Goal: Task Accomplishment & Management: Complete application form

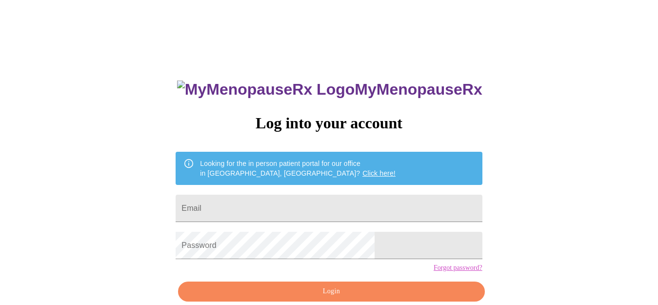
click at [362, 169] on link "Click here!" at bounding box center [378, 173] width 33 height 8
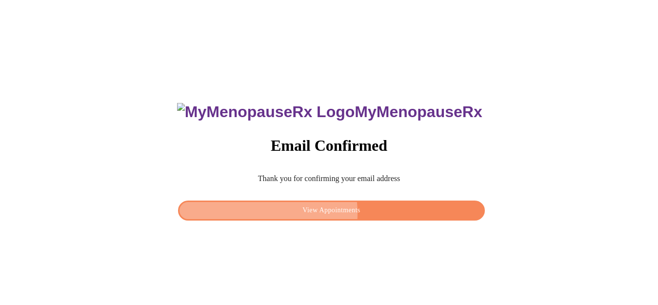
click at [305, 210] on span "View Appointments" at bounding box center [331, 210] width 284 height 12
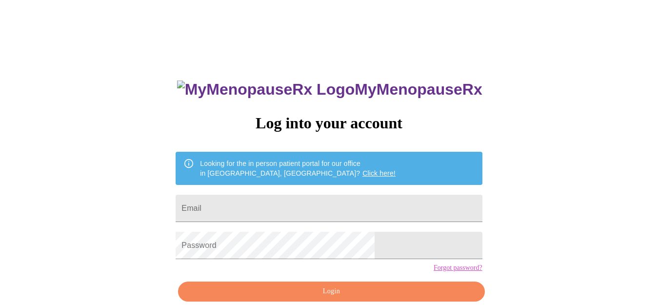
click at [362, 169] on link "Click here!" at bounding box center [378, 173] width 33 height 8
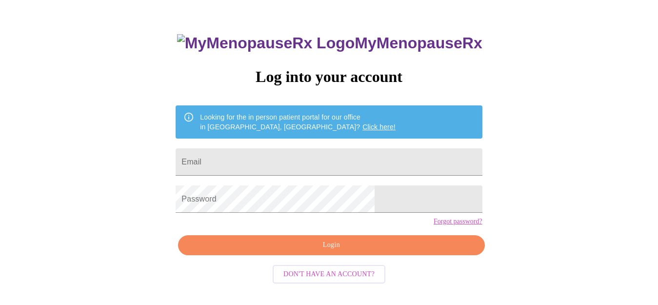
scroll to position [47, 0]
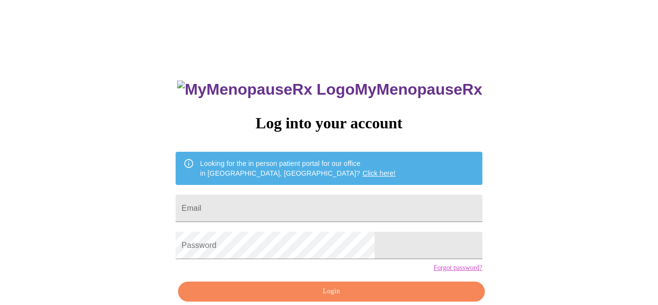
scroll to position [47, 0]
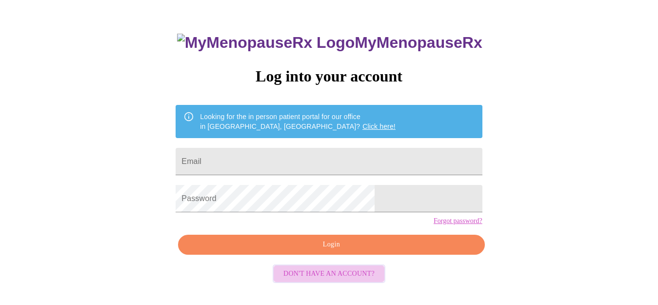
click at [354, 280] on span "Don't have an account?" at bounding box center [328, 274] width 91 height 12
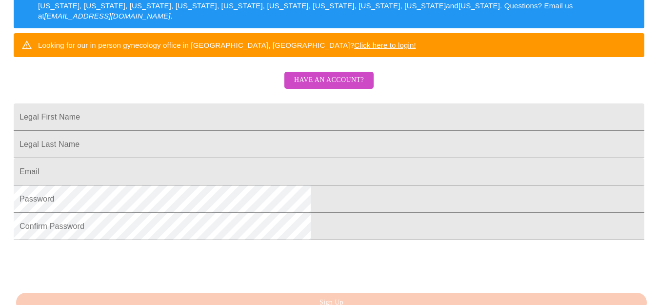
scroll to position [168, 0]
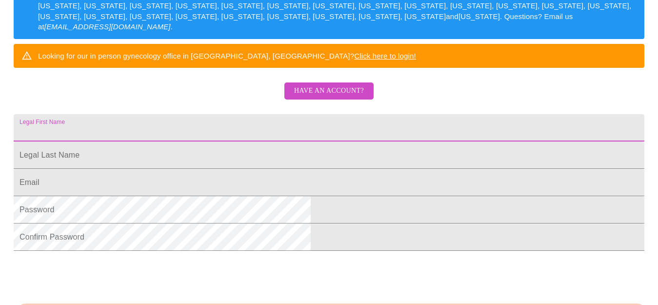
click at [371, 140] on input "Legal First Name" at bounding box center [329, 127] width 630 height 27
type input "Julia"
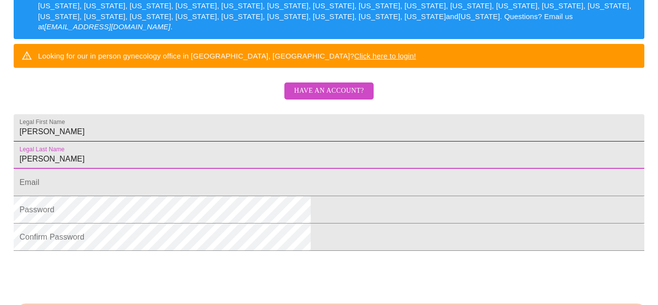
type input "Czerniewski"
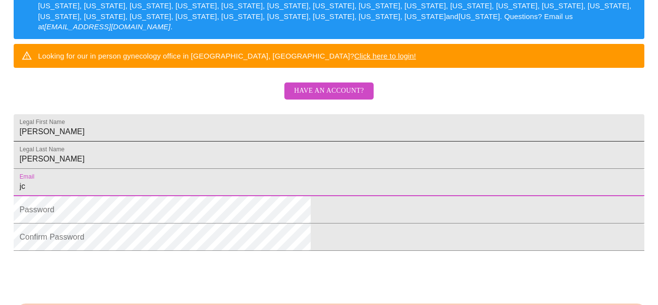
type input "jc3419@yahoo.com"
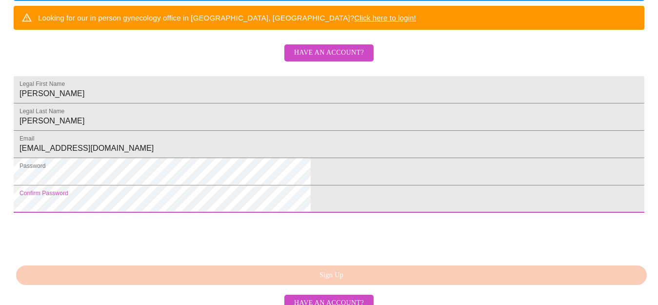
scroll to position [283, 0]
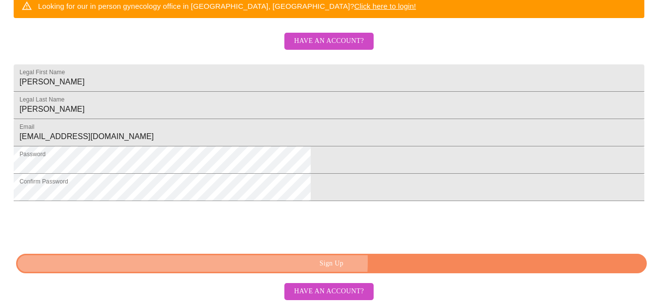
click at [359, 261] on span "Sign Up" at bounding box center [331, 263] width 608 height 12
click at [384, 259] on span "Sign Up" at bounding box center [331, 263] width 608 height 12
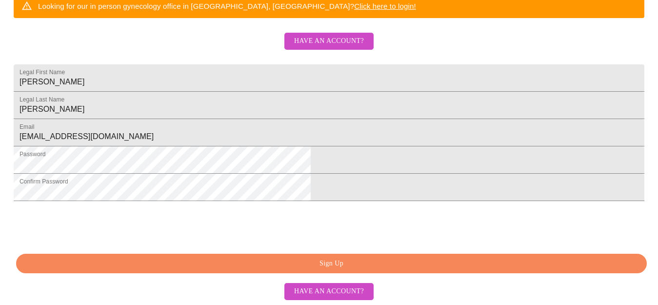
click at [384, 259] on span "Sign Up" at bounding box center [331, 263] width 608 height 12
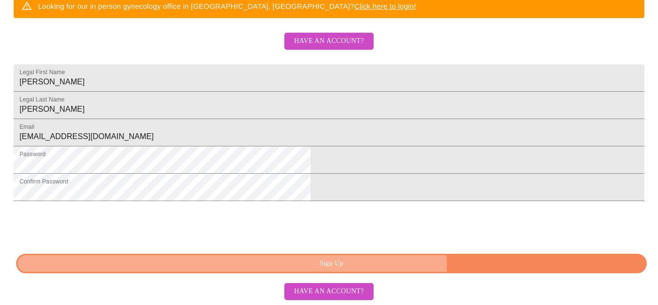
click at [398, 267] on span "Sign Up" at bounding box center [331, 263] width 608 height 12
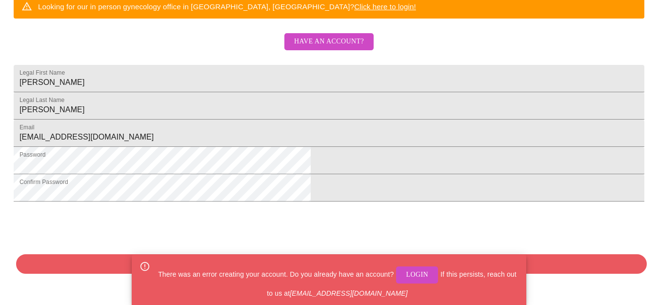
click at [415, 275] on span "Login" at bounding box center [417, 275] width 22 height 12
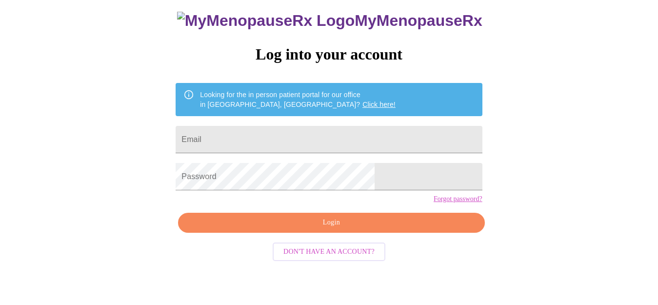
scroll to position [47, 0]
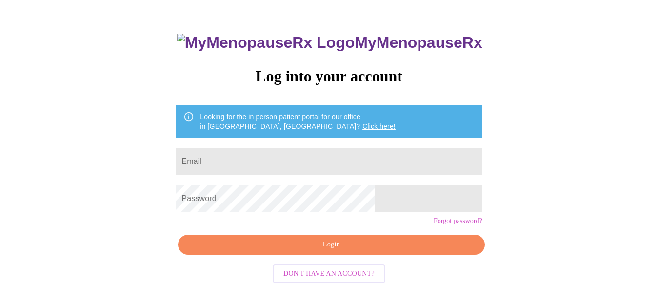
click at [308, 154] on input "Email" at bounding box center [329, 161] width 306 height 27
type input "jc3419@yahoo.com"
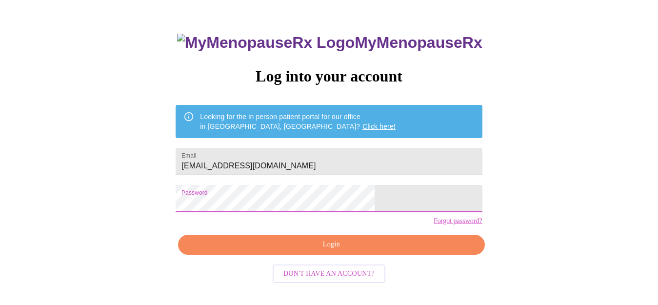
click at [359, 251] on span "Login" at bounding box center [331, 244] width 284 height 12
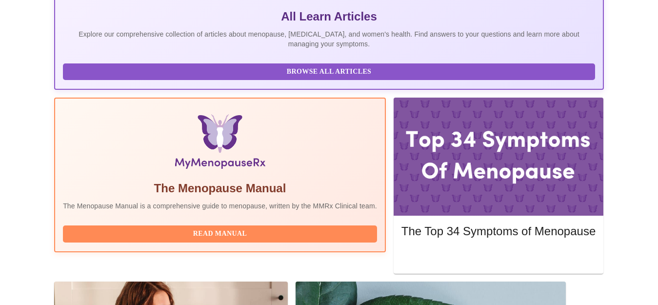
scroll to position [229, 0]
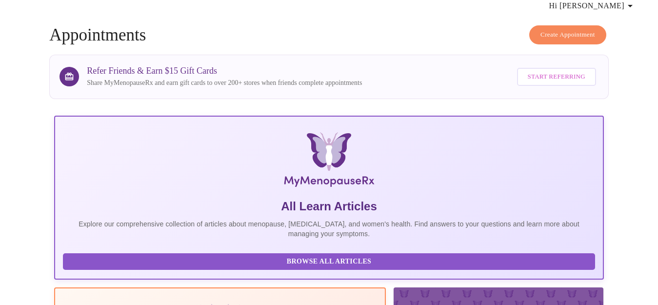
scroll to position [0, 0]
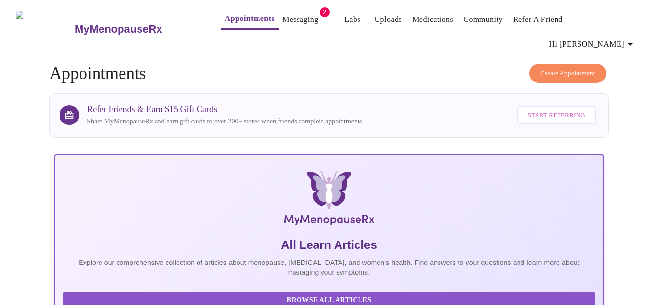
click at [581, 68] on span "Create Appointment" at bounding box center [567, 73] width 55 height 11
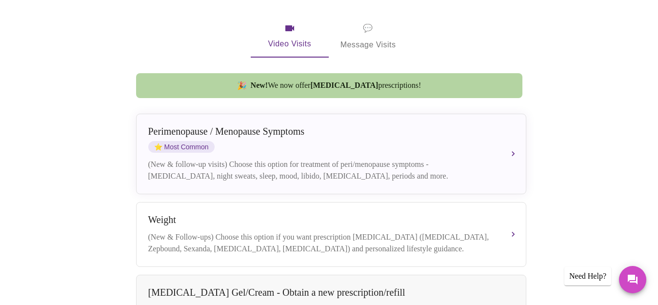
scroll to position [228, 0]
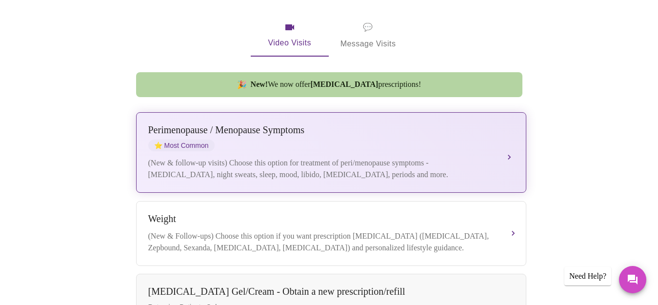
click at [187, 139] on span "⭐ Most Common" at bounding box center [181, 145] width 66 height 12
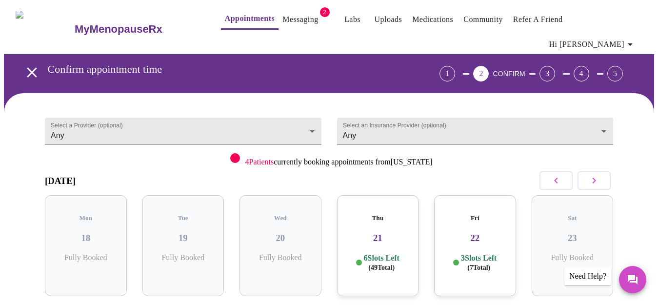
scroll to position [0, 0]
click at [282, 20] on link "Messaging" at bounding box center [300, 20] width 36 height 14
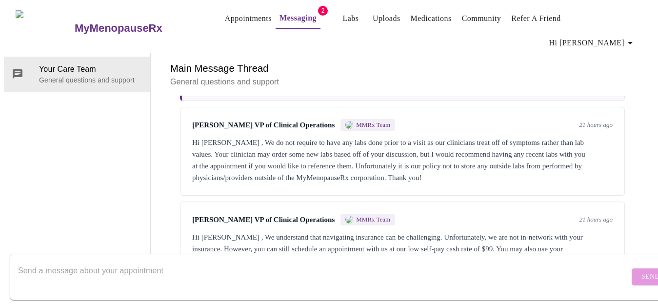
scroll to position [95, 0]
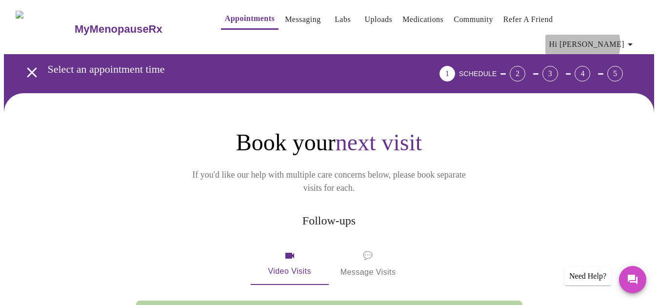
click at [632, 43] on icon "button" at bounding box center [629, 44] width 5 height 2
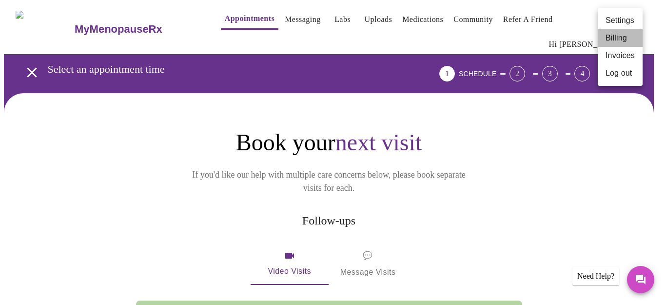
click at [615, 38] on li "Billing" at bounding box center [620, 38] width 45 height 18
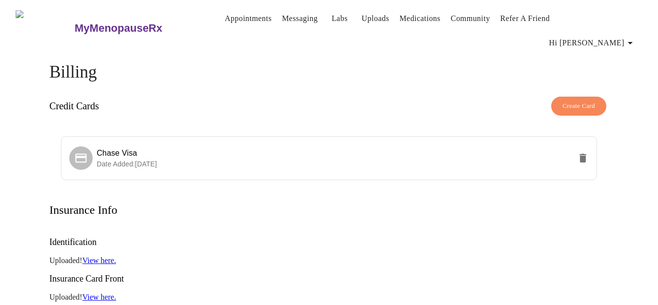
click at [100, 256] on link "View here." at bounding box center [99, 260] width 34 height 8
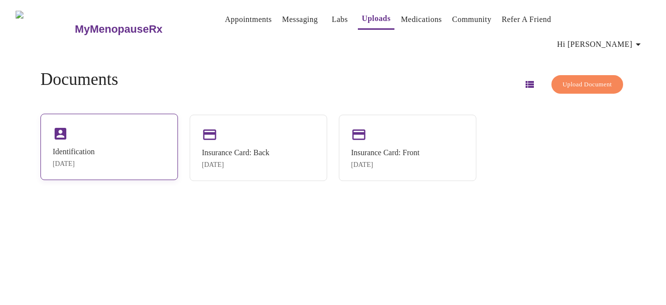
click at [95, 147] on div "Identification" at bounding box center [74, 151] width 42 height 9
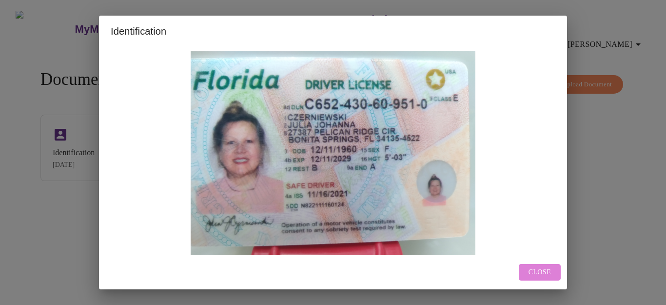
click at [537, 273] on span "Close" at bounding box center [539, 272] width 22 height 12
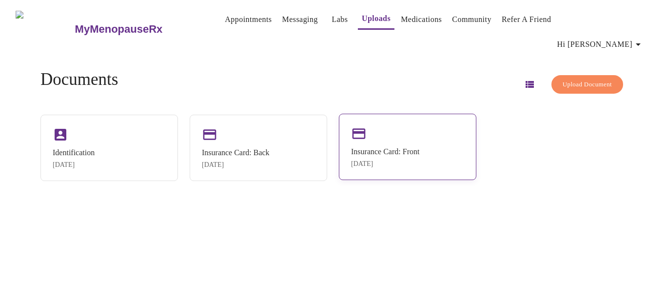
click at [401, 160] on div "[DATE]" at bounding box center [385, 164] width 68 height 8
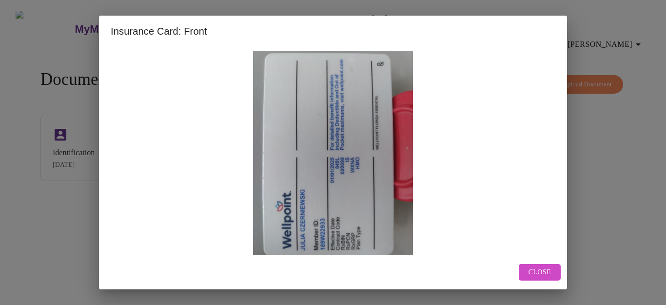
click at [530, 270] on span "Close" at bounding box center [539, 272] width 22 height 12
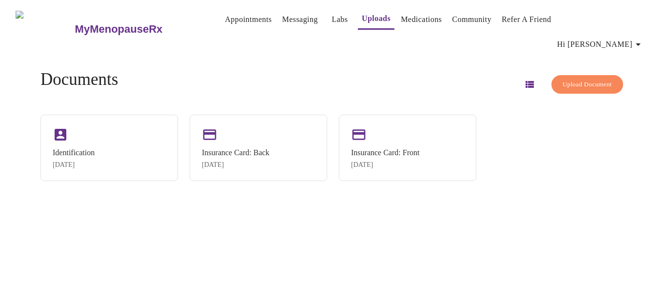
click at [225, 23] on link "Appointments" at bounding box center [248, 20] width 47 height 14
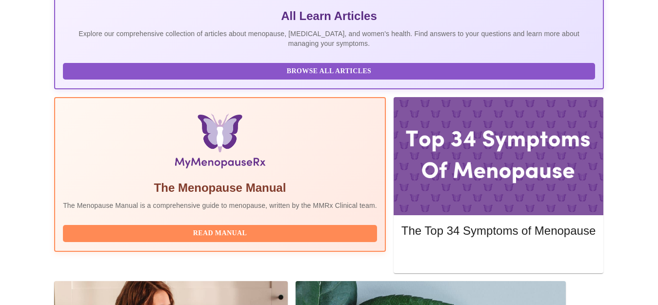
scroll to position [229, 0]
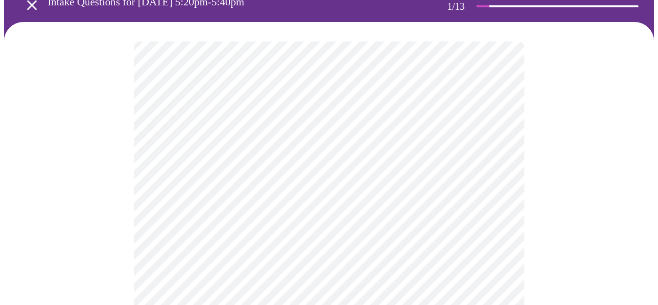
scroll to position [152, 0]
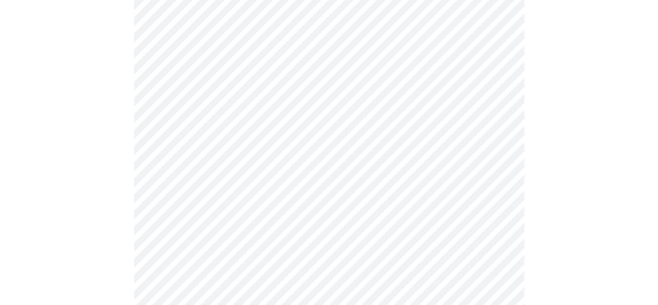
click at [498, 134] on body "MyMenopauseRx Appointments Messaging Labs Uploads Medications Community Refer a…" at bounding box center [329, 304] width 650 height 904
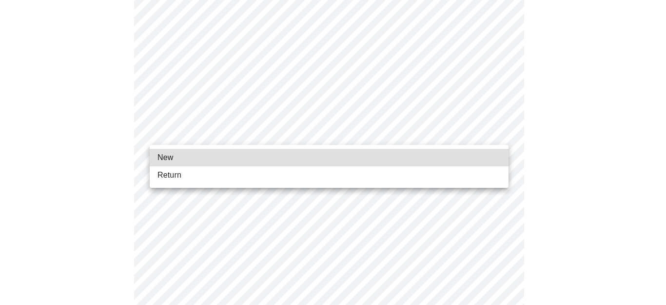
click at [467, 154] on li "New" at bounding box center [329, 158] width 359 height 18
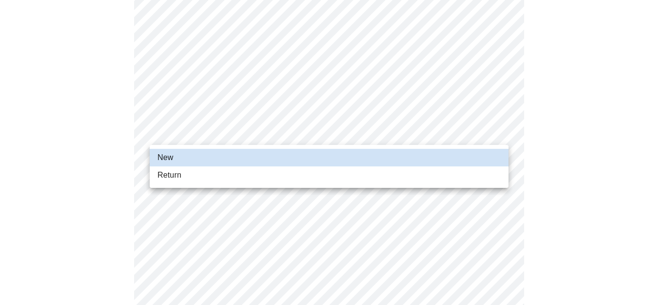
click at [635, 281] on div at bounding box center [333, 152] width 666 height 305
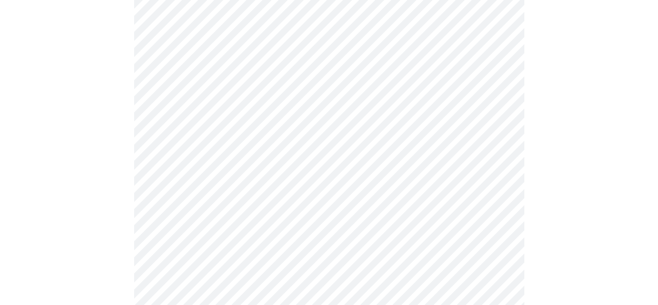
scroll to position [558, 0]
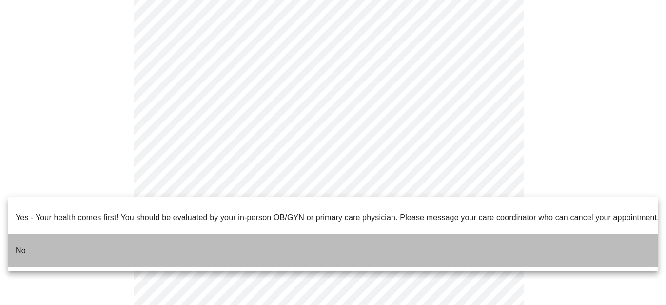
click at [21, 245] on p "No" at bounding box center [21, 251] width 10 height 12
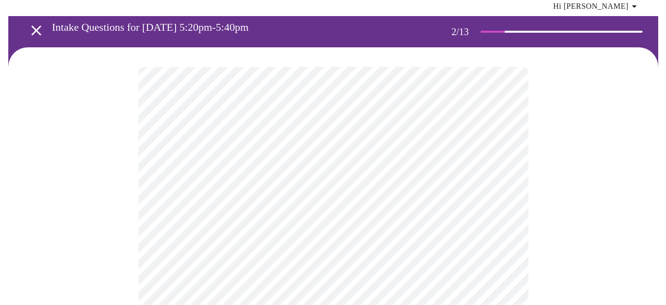
scroll to position [76, 0]
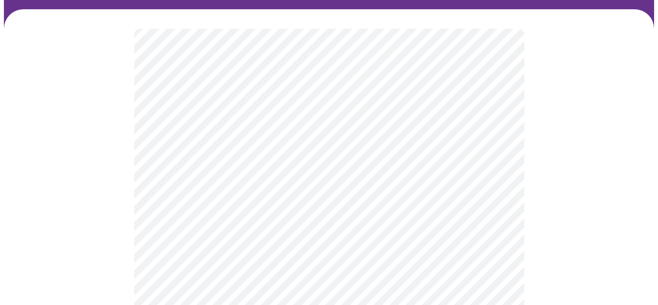
click at [497, 123] on body "MyMenopauseRx Appointments Messaging Labs Uploads Medications Community Refer a…" at bounding box center [329, 228] width 650 height 600
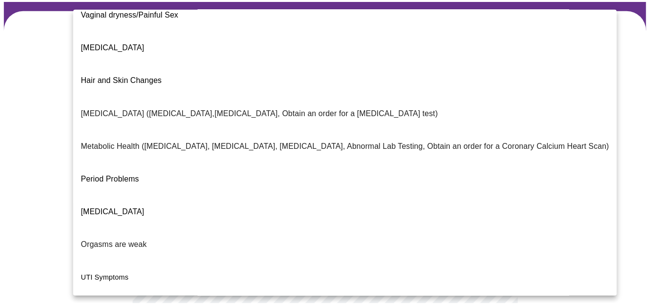
scroll to position [200, 0]
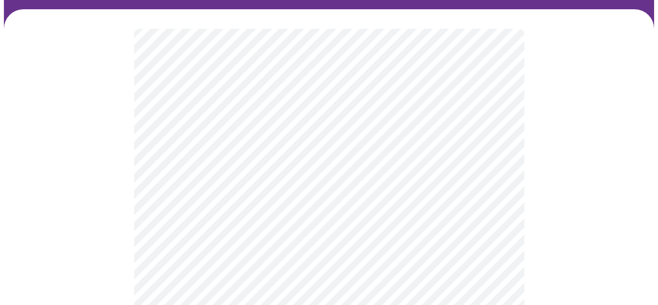
click at [497, 222] on body "MyMenopauseRx Appointments Messaging Labs Uploads Medications Community Refer a…" at bounding box center [329, 225] width 650 height 594
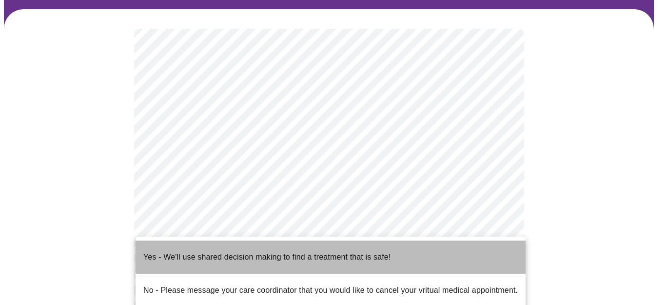
click at [370, 251] on p "Yes - We'll use shared decision making to find a treatment that is safe!" at bounding box center [266, 257] width 247 height 12
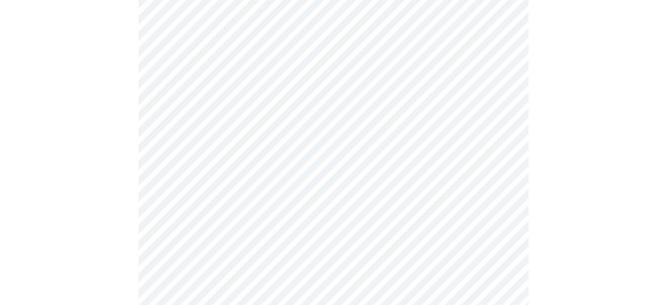
scroll to position [45, 0]
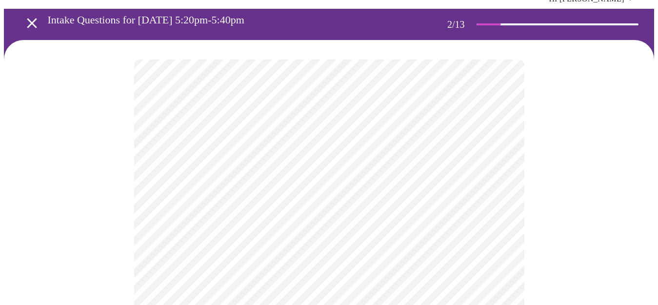
click at [501, 156] on body "MyMenopauseRx Appointments Messaging Labs Uploads Medications Community Refer a…" at bounding box center [329, 242] width 650 height 567
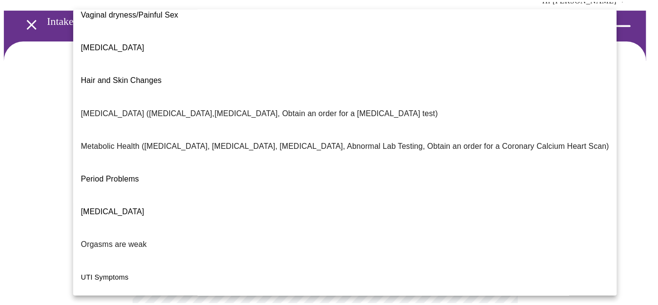
scroll to position [200, 0]
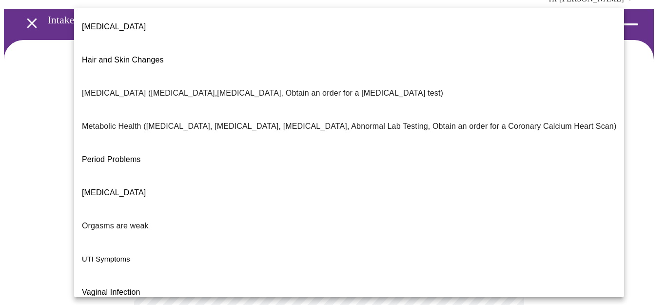
click at [632, 202] on div at bounding box center [333, 152] width 666 height 305
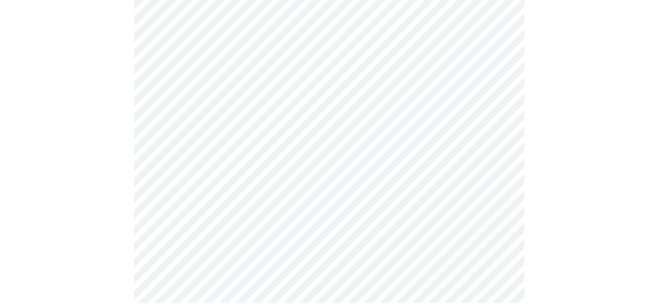
scroll to position [0, 0]
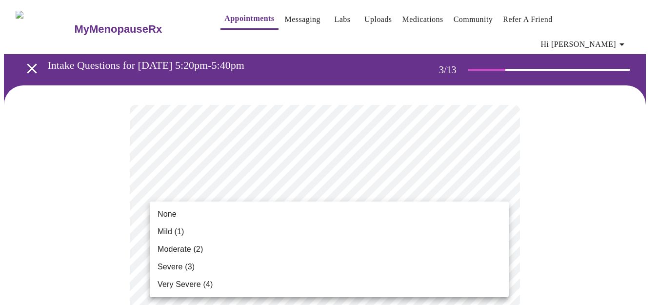
click at [387, 222] on li "None" at bounding box center [329, 214] width 359 height 18
click at [305, 247] on li "Moderate (2)" at bounding box center [329, 249] width 359 height 18
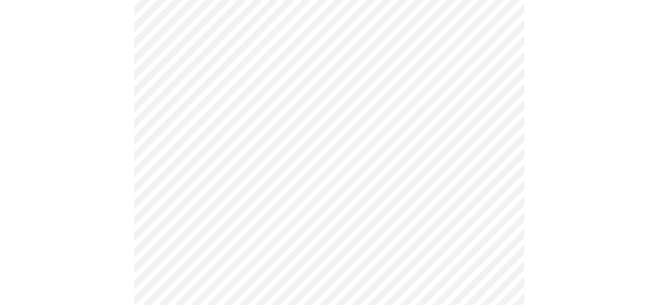
scroll to position [152, 0]
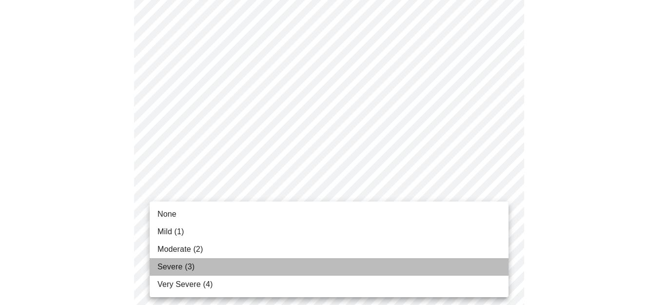
click at [189, 264] on span "Severe (3)" at bounding box center [175, 267] width 37 height 12
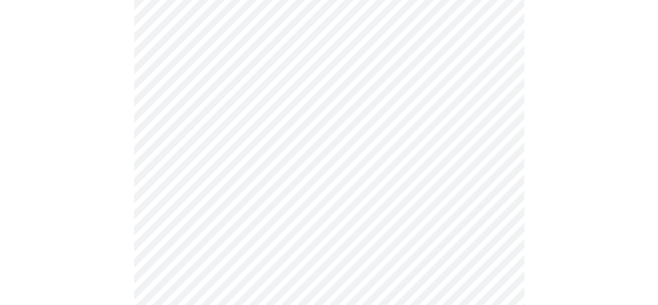
scroll to position [266, 0]
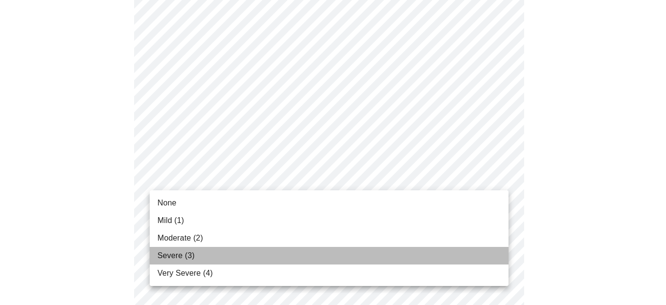
click at [182, 253] on span "Severe (3)" at bounding box center [175, 256] width 37 height 12
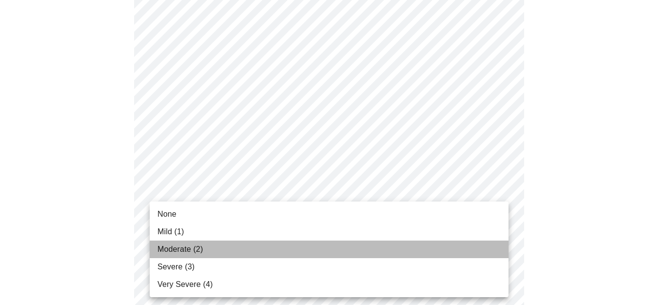
click at [445, 251] on li "Moderate (2)" at bounding box center [329, 249] width 359 height 18
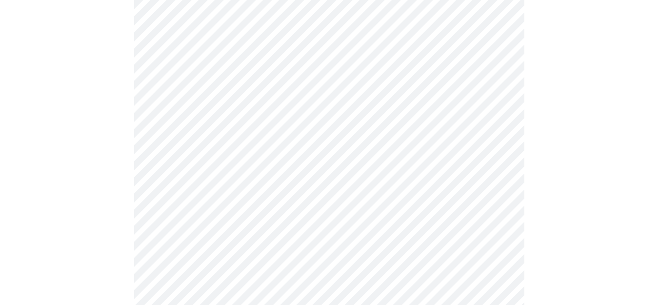
scroll to position [381, 0]
click at [499, 186] on body "MyMenopauseRx Appointments Messaging Labs Uploads Medications Community Refer a…" at bounding box center [329, 244] width 650 height 1242
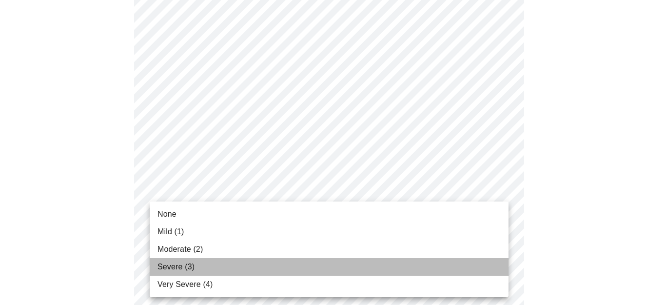
click at [392, 264] on li "Severe (3)" at bounding box center [329, 267] width 359 height 18
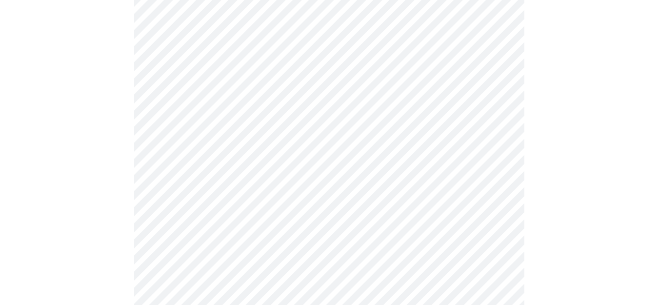
click at [497, 266] on body "MyMenopauseRx Appointments Messaging Labs Uploads Medications Community Refer a…" at bounding box center [329, 237] width 650 height 1229
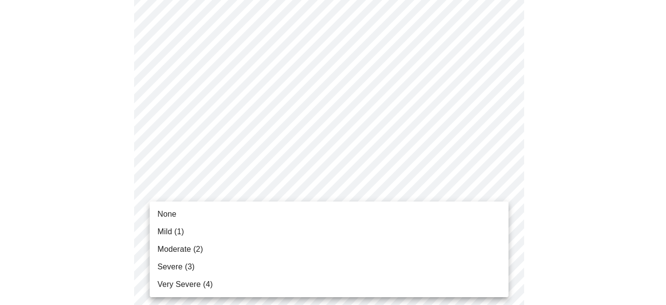
click at [548, 260] on div at bounding box center [333, 152] width 666 height 305
click at [501, 266] on body "MyMenopauseRx Appointments Messaging Labs Uploads Medications Community Refer a…" at bounding box center [329, 237] width 650 height 1229
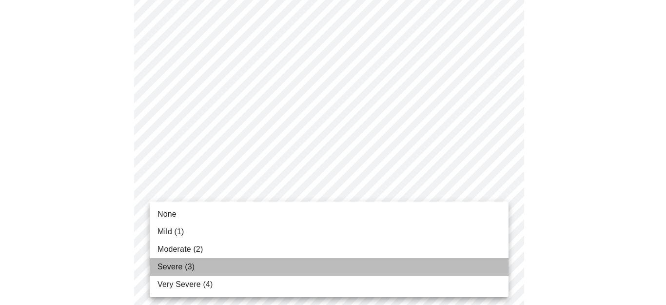
click at [363, 265] on li "Severe (3)" at bounding box center [329, 267] width 359 height 18
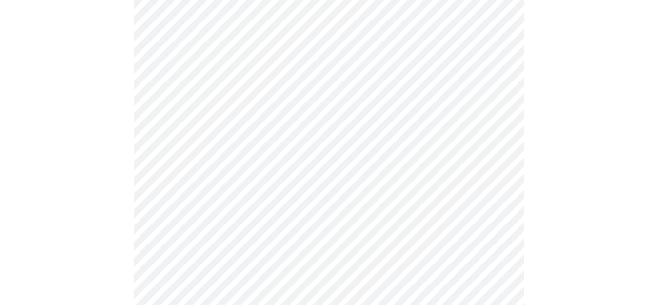
scroll to position [533, 0]
click at [498, 189] on body "MyMenopauseRx Appointments Messaging Labs Uploads Medications Community Refer a…" at bounding box center [329, 78] width 650 height 1215
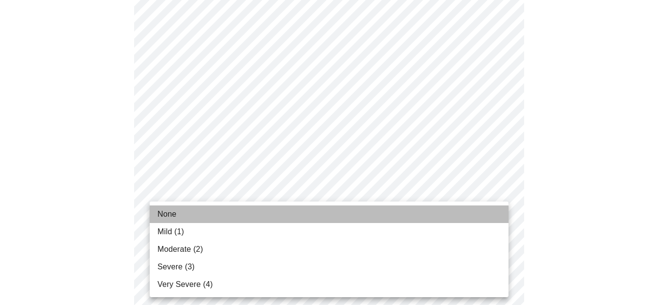
click at [451, 211] on li "None" at bounding box center [329, 214] width 359 height 18
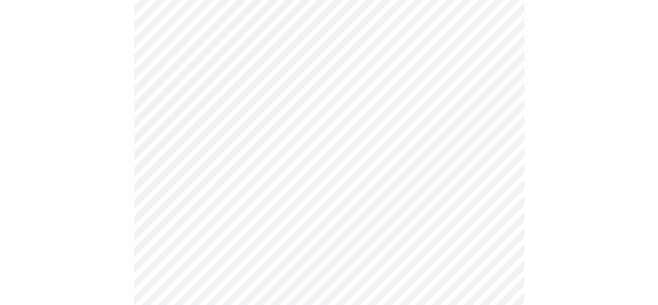
click at [499, 267] on body "MyMenopauseRx Appointments Messaging Labs Uploads Medications Community Refer a…" at bounding box center [329, 71] width 650 height 1201
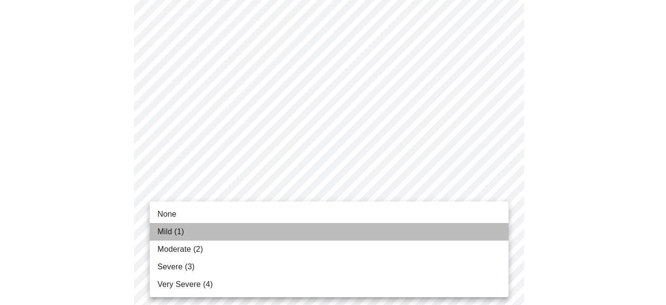
click at [406, 233] on li "Mild (1)" at bounding box center [329, 232] width 359 height 18
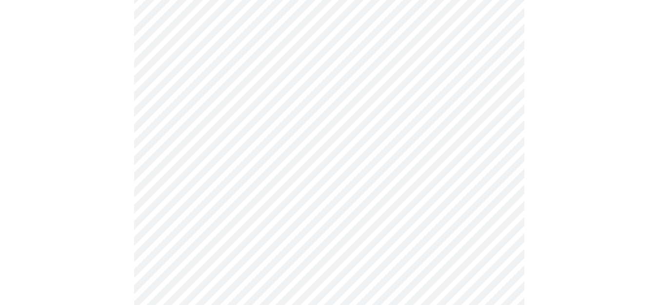
scroll to position [723, 0]
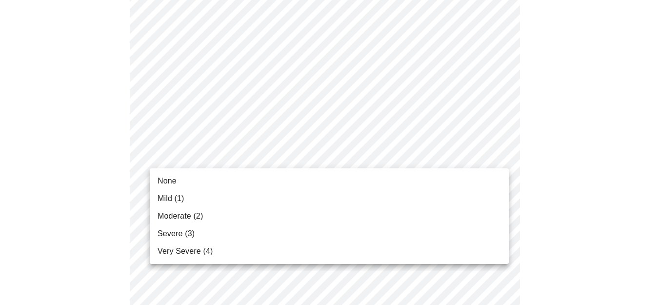
click at [479, 182] on li "None" at bounding box center [329, 181] width 359 height 18
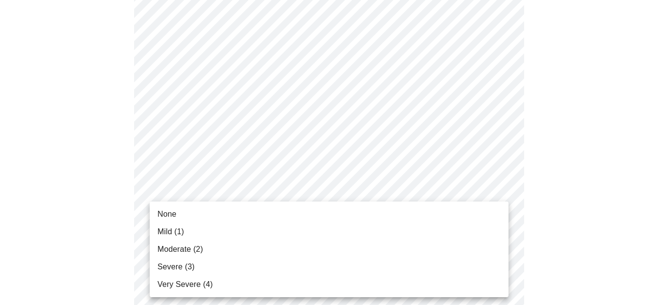
click at [425, 251] on li "Moderate (2)" at bounding box center [329, 249] width 359 height 18
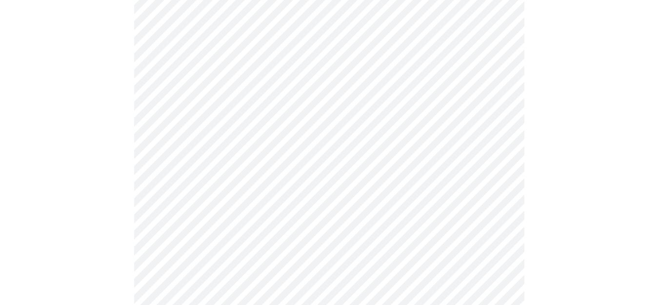
scroll to position [343, 0]
click at [497, 212] on body "MyMenopauseRx Appointments Messaging Labs Uploads Medications Community Refer a…" at bounding box center [329, 129] width 650 height 937
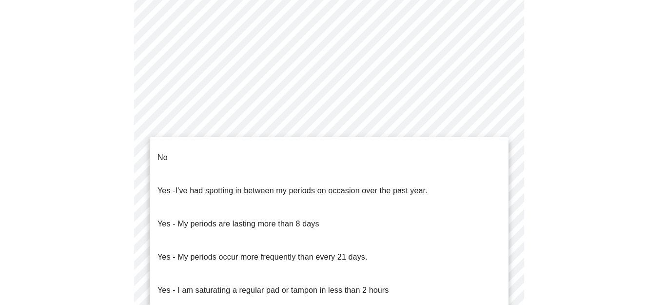
click at [459, 152] on li "No" at bounding box center [329, 157] width 359 height 33
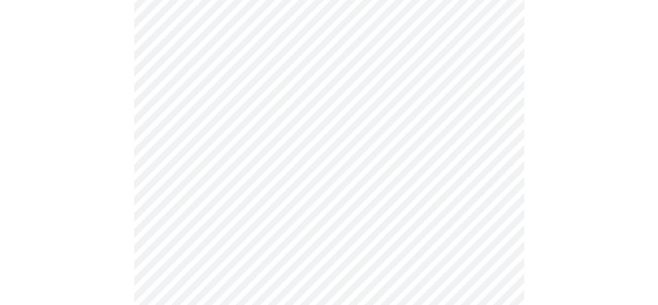
click at [497, 280] on body "MyMenopauseRx Appointments Messaging Labs Uploads Medications Community Refer a…" at bounding box center [329, 126] width 650 height 931
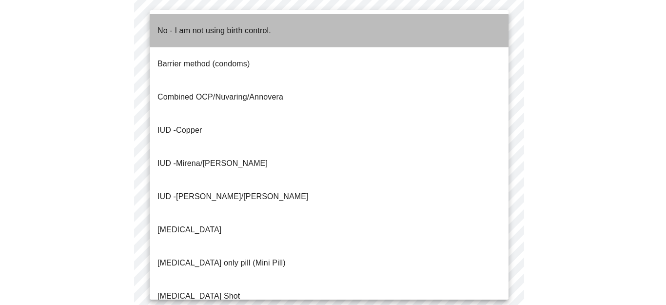
click at [401, 25] on li "No - I am not using birth control." at bounding box center [329, 30] width 359 height 33
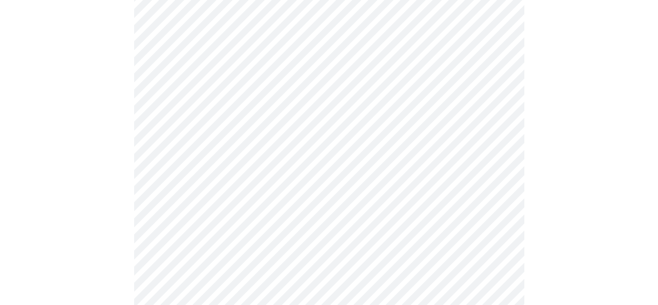
scroll to position [533, 0]
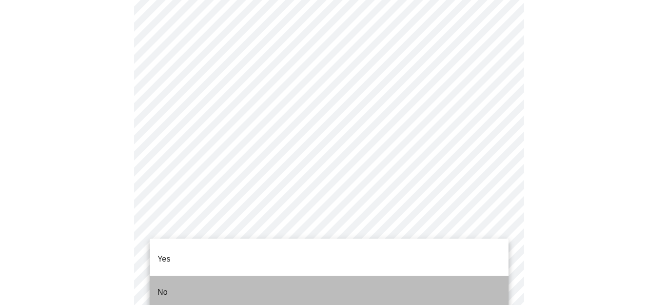
click at [464, 282] on li "No" at bounding box center [329, 291] width 359 height 33
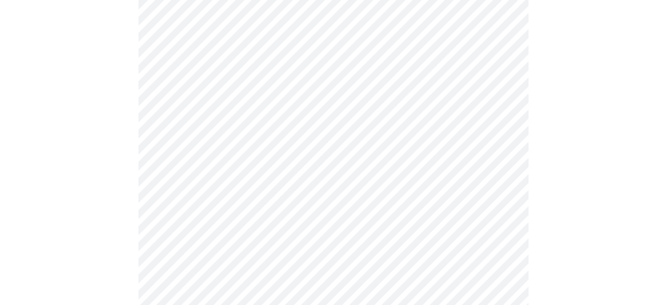
scroll to position [601, 0]
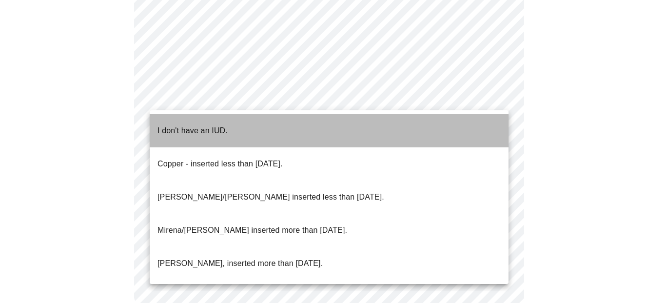
click at [453, 122] on li "I don't have an IUD." at bounding box center [329, 130] width 359 height 33
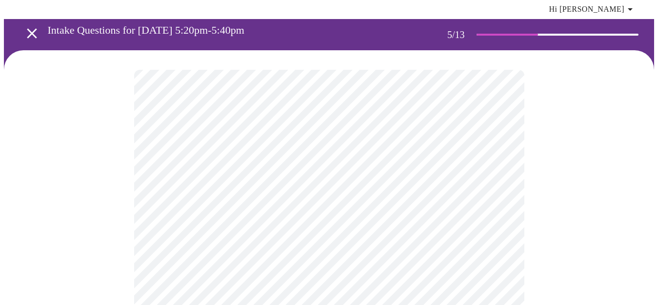
scroll to position [38, 0]
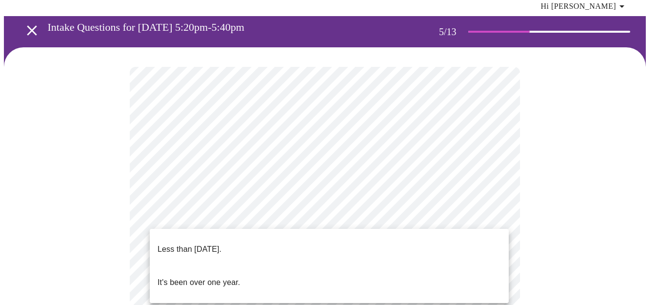
click at [431, 240] on li "Less than [DATE]." at bounding box center [329, 249] width 359 height 33
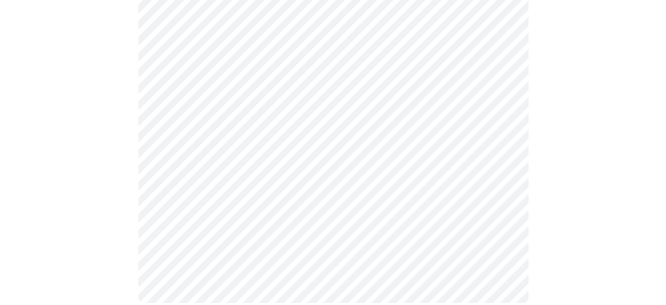
scroll to position [0, 0]
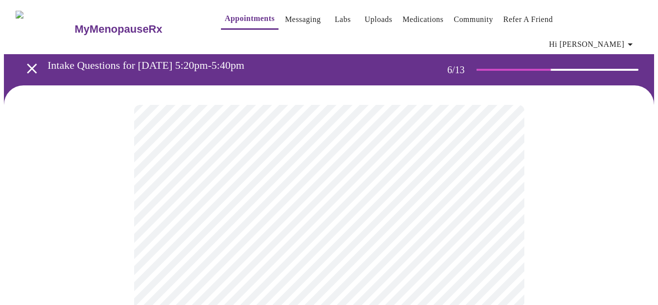
click at [442, 280] on body "MyMenopauseRx Appointments Messaging Labs Uploads Medications Community Refer a…" at bounding box center [329, 271] width 650 height 534
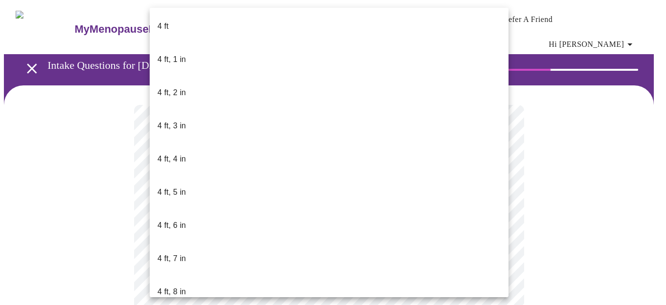
scroll to position [400, 0]
drag, startPoint x: 512, startPoint y: 144, endPoint x: 506, endPoint y: 166, distance: 22.5
click at [506, 166] on div "3 ft 3 ft, 1 in 3 ft, 2 in 3 ft, 3 in 3 ft, 4 in 3 ft, 5 in 3 ft, 6 in 3 ft, 7 …" at bounding box center [333, 152] width 666 height 305
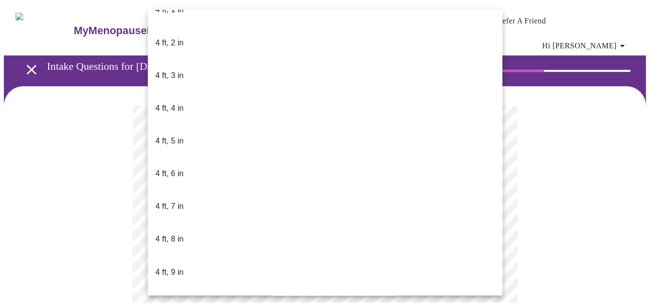
scroll to position [482, 0]
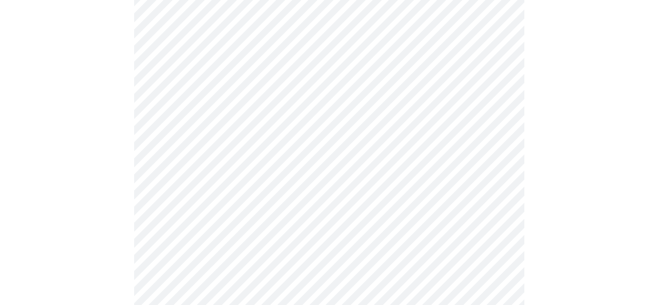
scroll to position [888, 0]
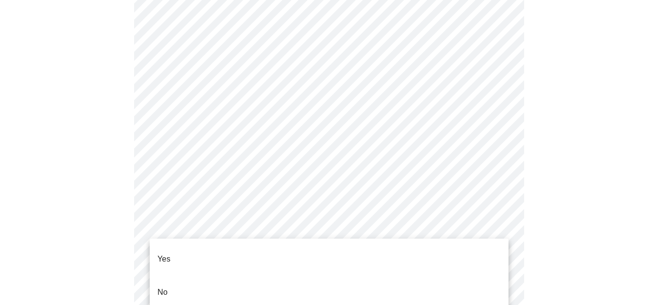
click at [163, 286] on p "No" at bounding box center [162, 292] width 10 height 12
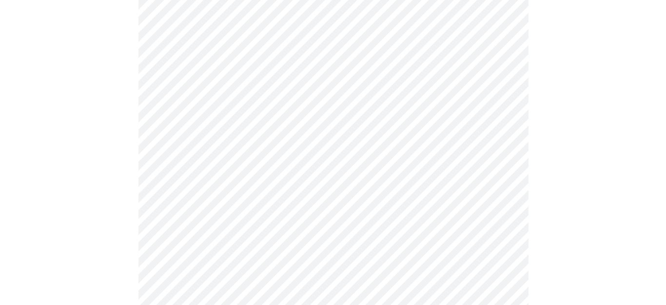
scroll to position [647, 0]
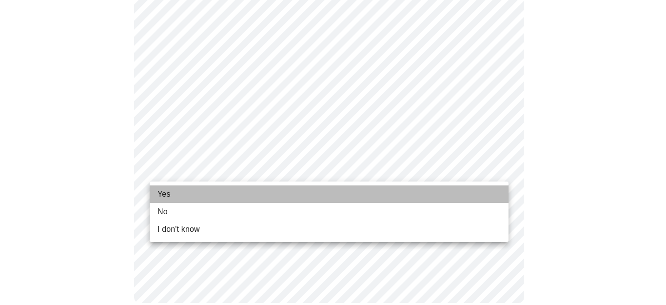
click at [468, 192] on li "Yes" at bounding box center [329, 194] width 359 height 18
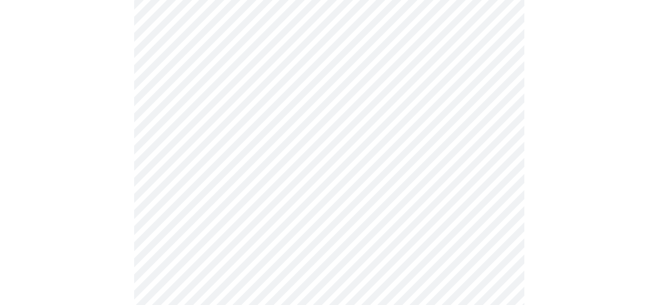
scroll to position [0, 0]
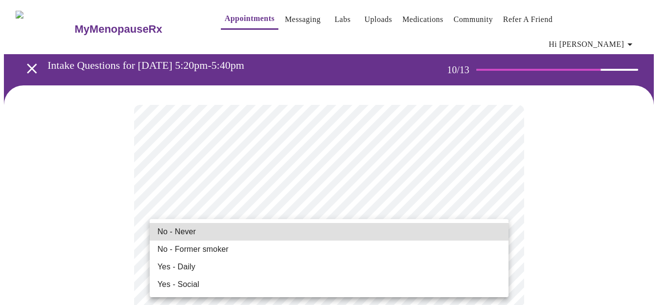
click at [438, 230] on li "No - Never" at bounding box center [329, 232] width 359 height 18
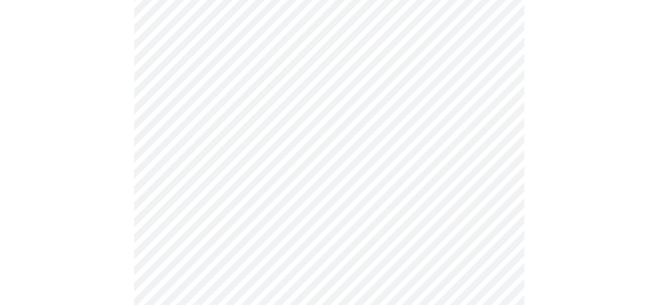
scroll to position [787, 0]
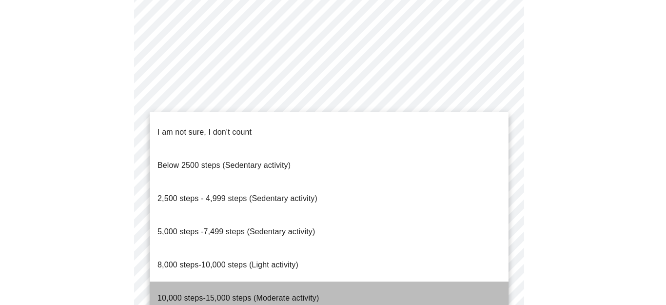
click at [293, 293] on span "10,000 steps-15,000 steps (Moderate activity)" at bounding box center [237, 297] width 161 height 8
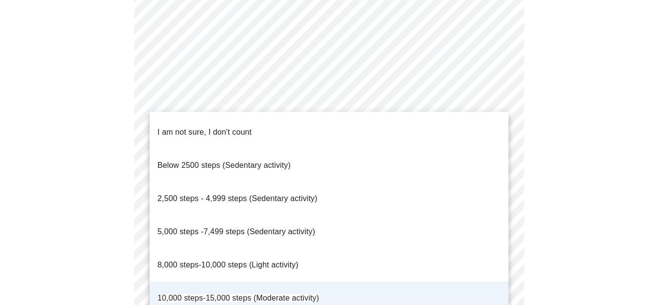
click at [234, 260] on span "8,000 steps-10,000 steps (Light activity)" at bounding box center [227, 264] width 141 height 8
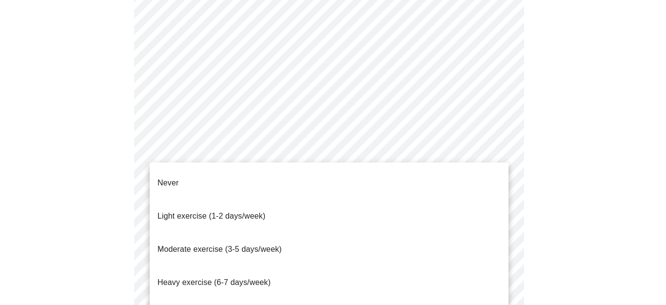
click at [255, 245] on span "Moderate exercise (3-5 days/week)" at bounding box center [219, 249] width 124 height 8
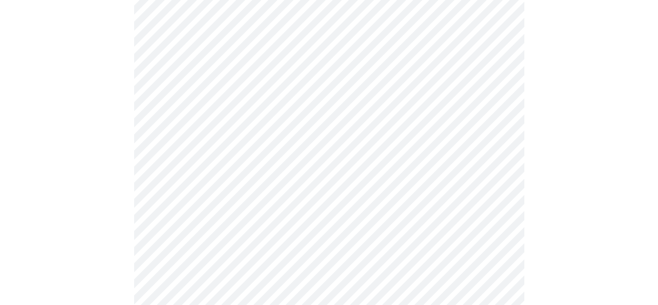
scroll to position [939, 0]
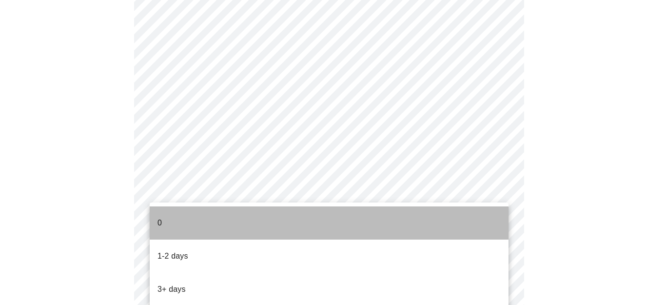
click at [187, 208] on li "0" at bounding box center [329, 222] width 359 height 33
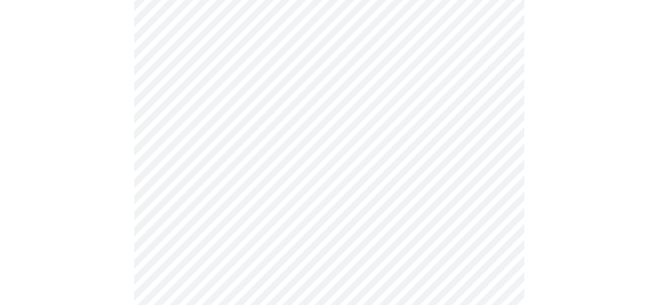
scroll to position [0, 0]
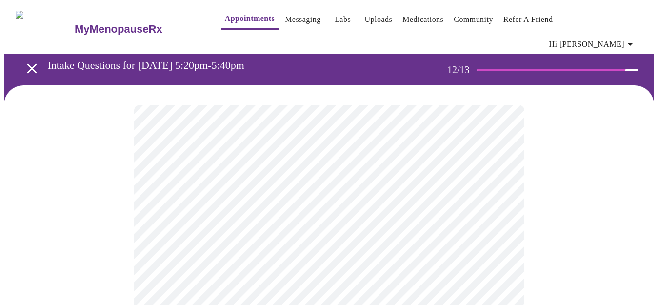
click at [496, 198] on body "MyMenopauseRx Appointments Messaging Labs Uploads Medications Community Refer a…" at bounding box center [329, 173] width 650 height 338
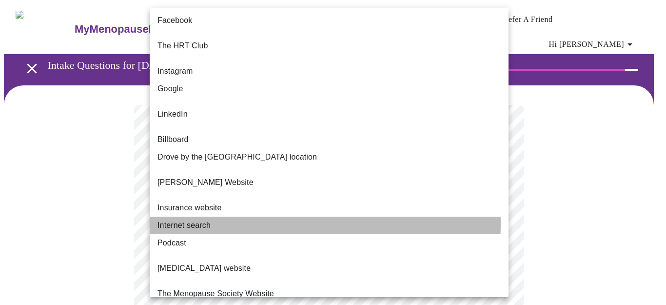
click at [229, 216] on li "Internet search" at bounding box center [329, 225] width 359 height 18
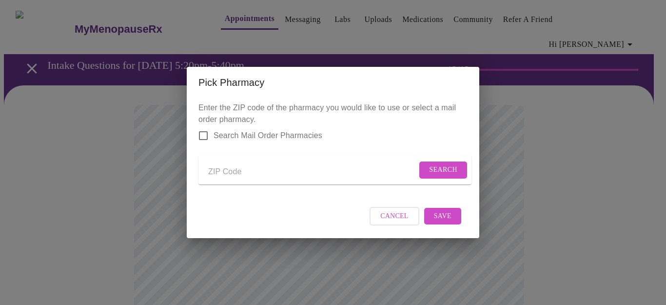
click at [388, 222] on span "Cancel" at bounding box center [394, 216] width 28 height 12
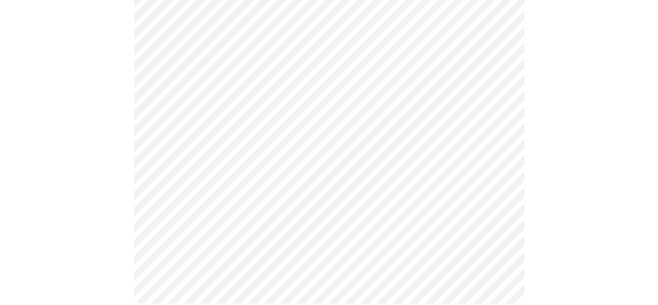
scroll to position [445, 0]
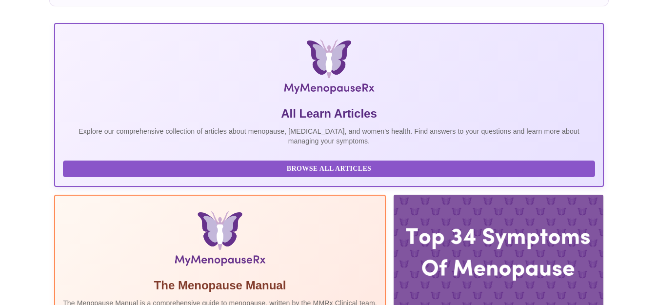
scroll to position [229, 0]
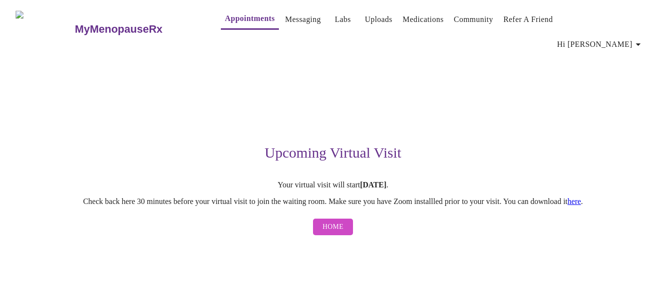
click at [581, 197] on link "here" at bounding box center [574, 201] width 14 height 8
